Goal: Find specific page/section: Find specific page/section

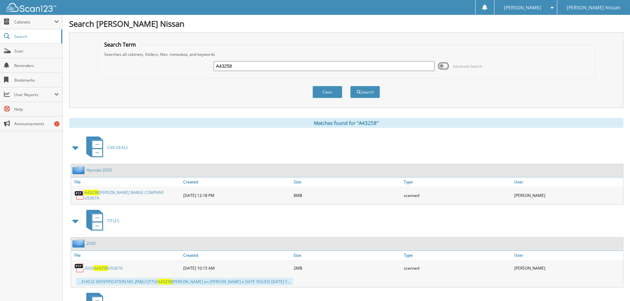
click at [242, 67] on input "A43258" at bounding box center [324, 66] width 221 height 10
type input "106218"
click at [350, 86] on button "Search" at bounding box center [365, 92] width 30 height 12
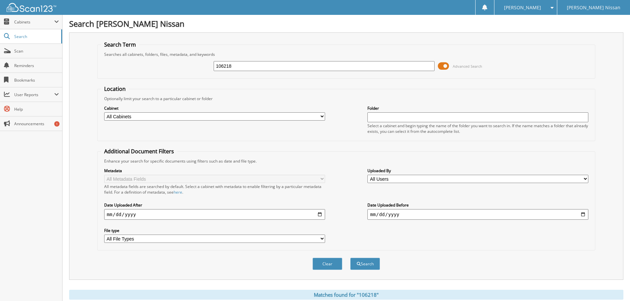
click at [444, 62] on span at bounding box center [443, 66] width 11 height 10
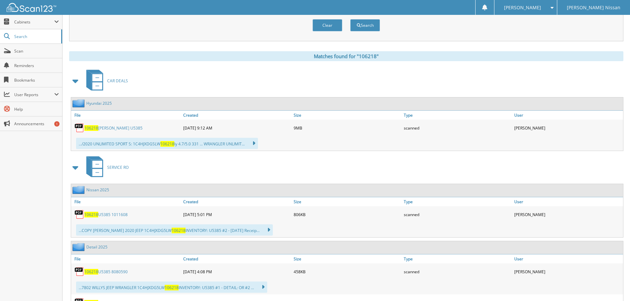
scroll to position [99, 0]
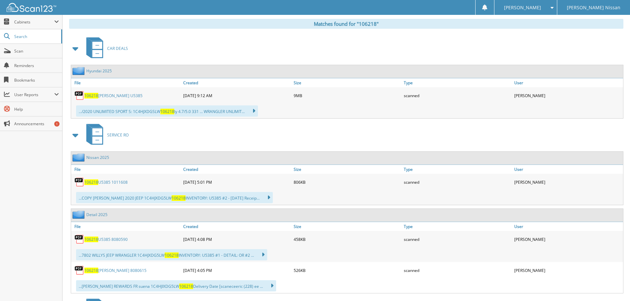
click at [123, 95] on link "106218 [PERSON_NAME] U5385" at bounding box center [113, 96] width 58 height 6
